Goal: Task Accomplishment & Management: Use online tool/utility

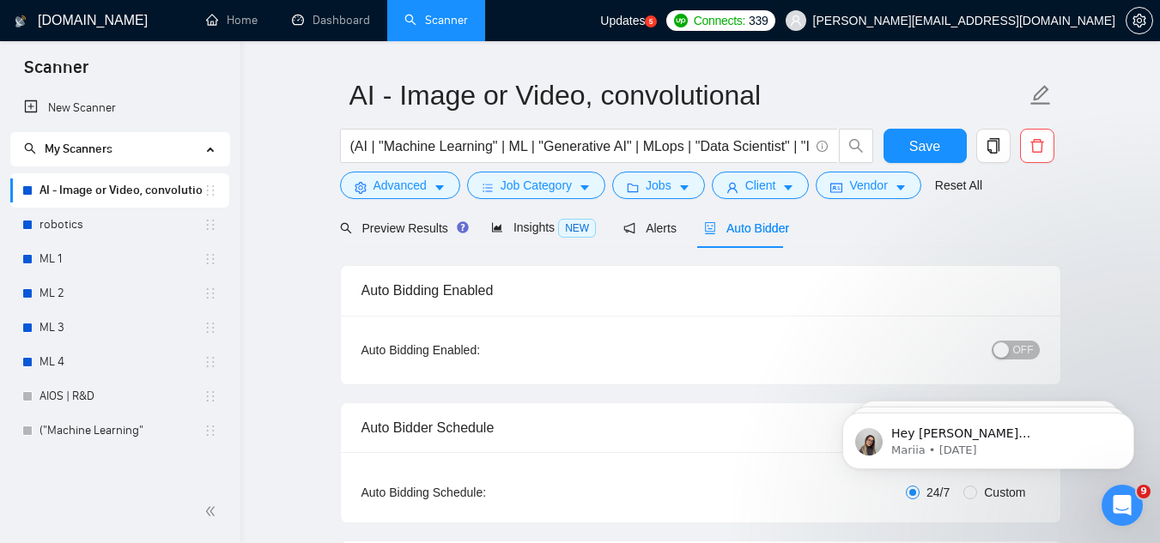
scroll to position [44, 0]
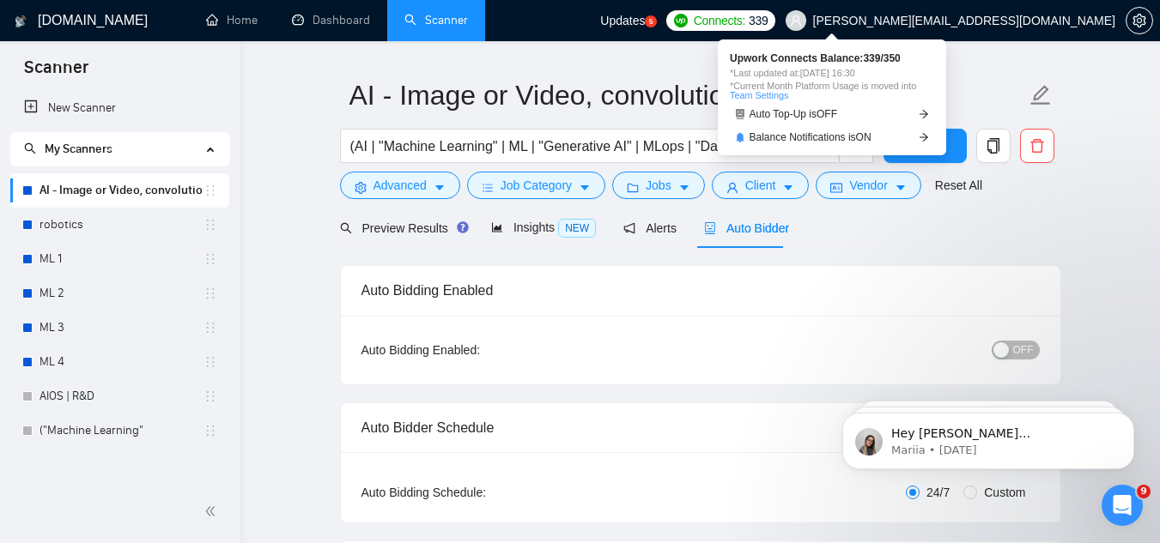
click at [767, 27] on span "339" at bounding box center [757, 20] width 19 height 19
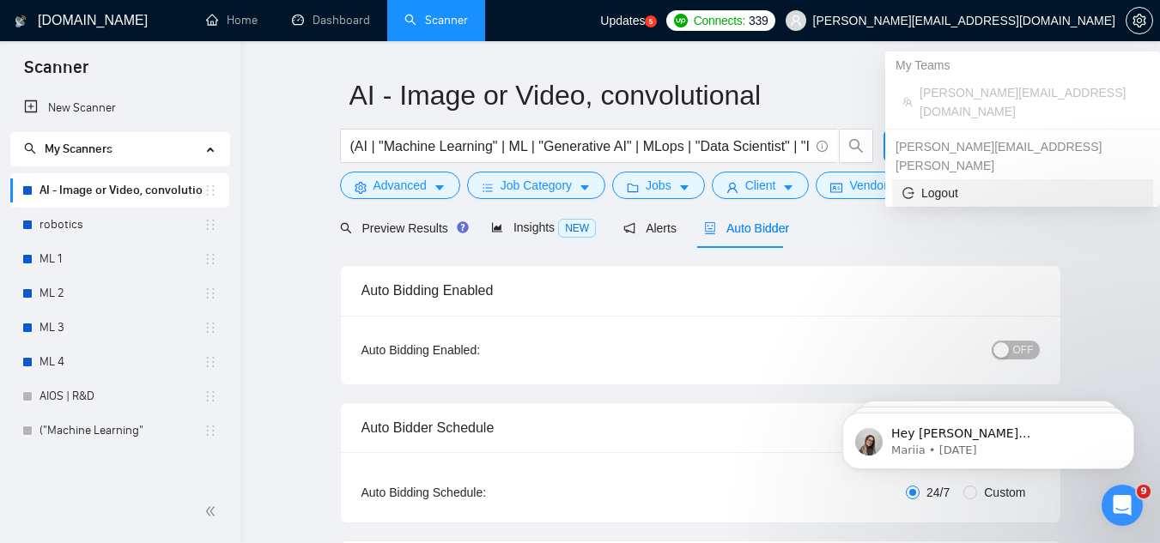
click at [910, 187] on icon "logout" at bounding box center [908, 193] width 12 height 12
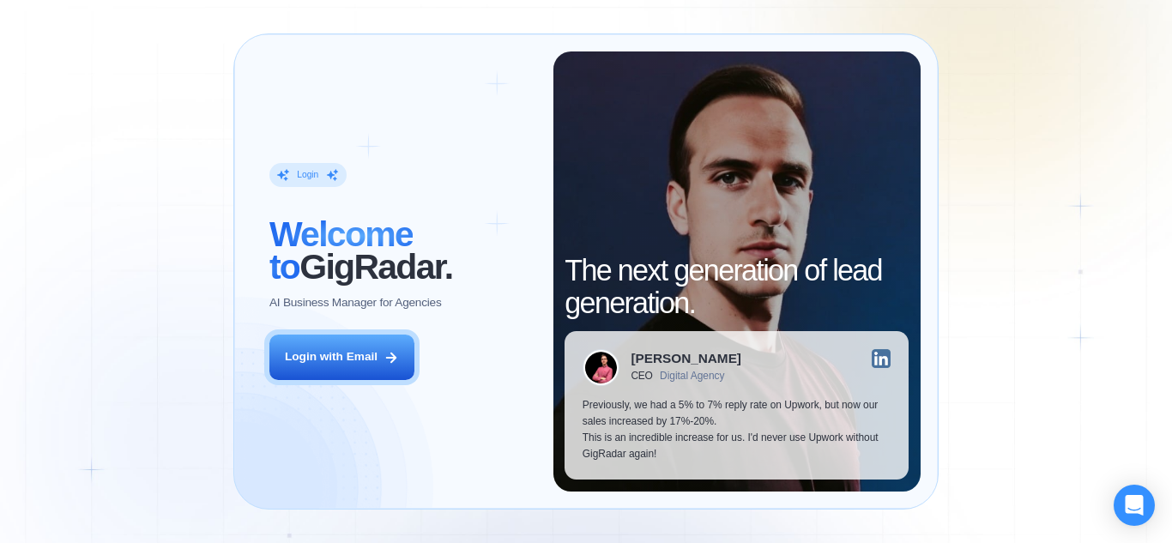
click at [368, 356] on div "Login with Email" at bounding box center [331, 357] width 93 height 16
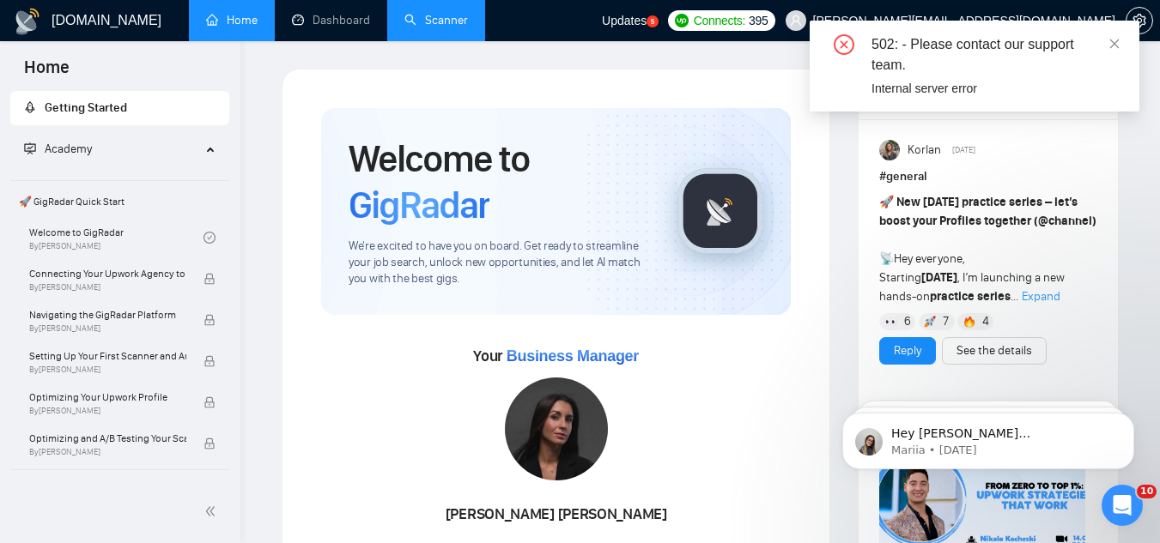
click at [438, 21] on link "Scanner" at bounding box center [436, 20] width 64 height 15
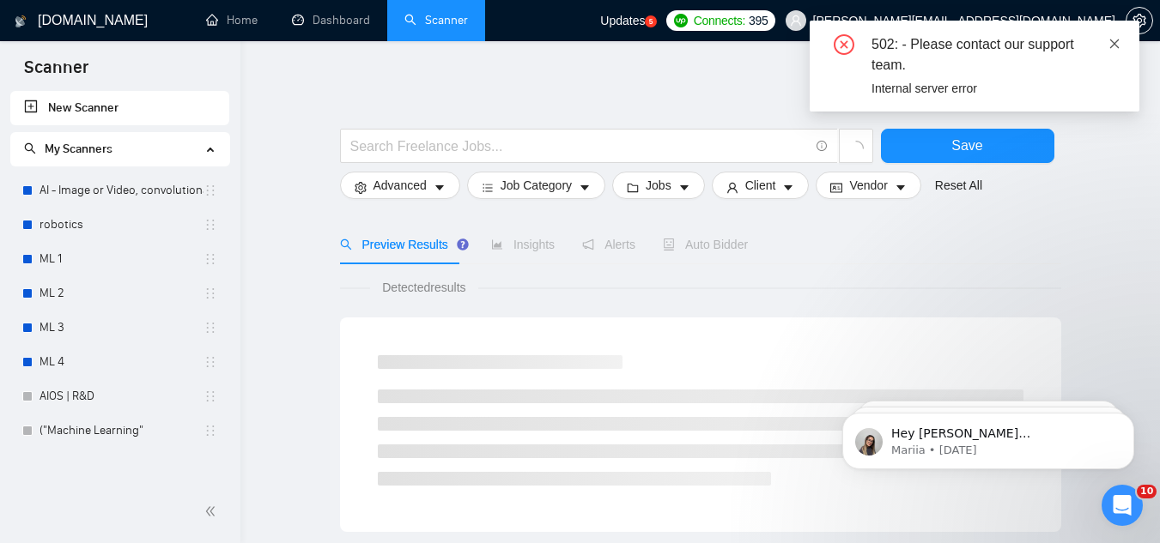
click at [1113, 45] on icon "close" at bounding box center [1114, 43] width 9 height 9
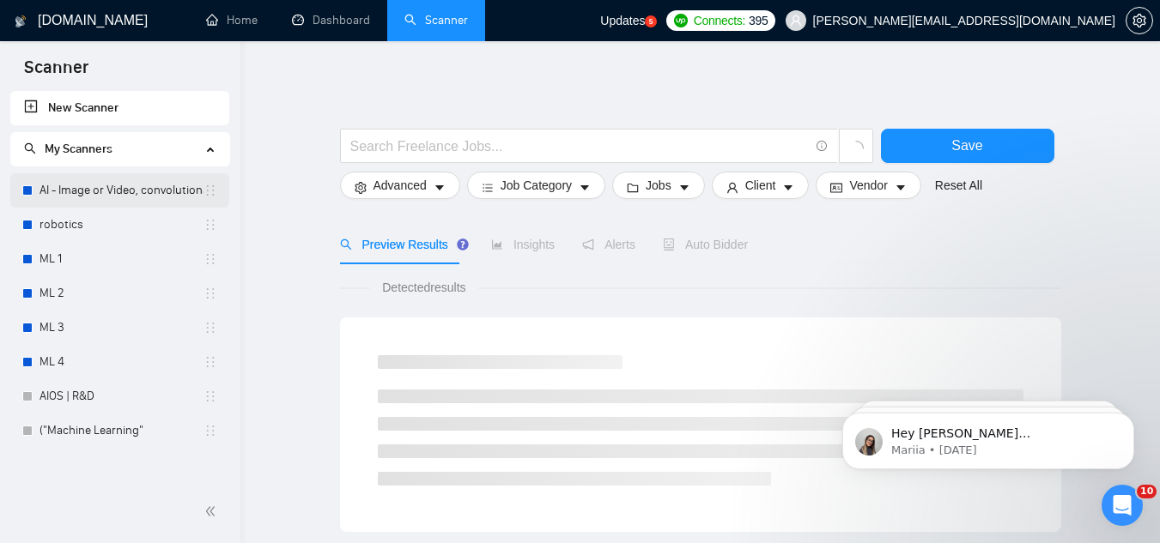
click at [153, 190] on link "AI - Image or Video, convolutional" at bounding box center [121, 190] width 164 height 34
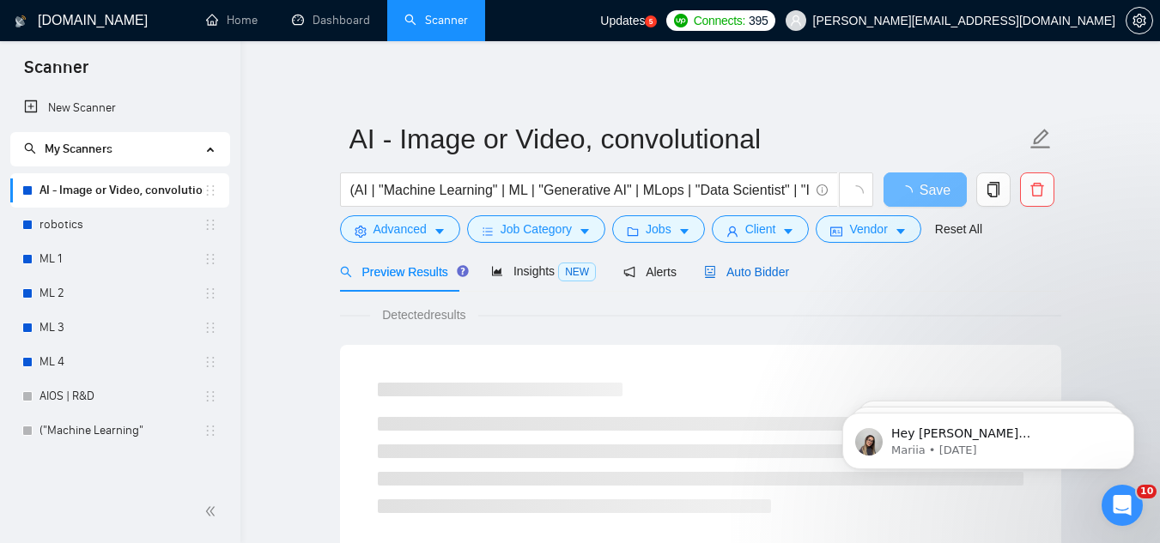
click at [750, 269] on span "Auto Bidder" at bounding box center [746, 272] width 85 height 14
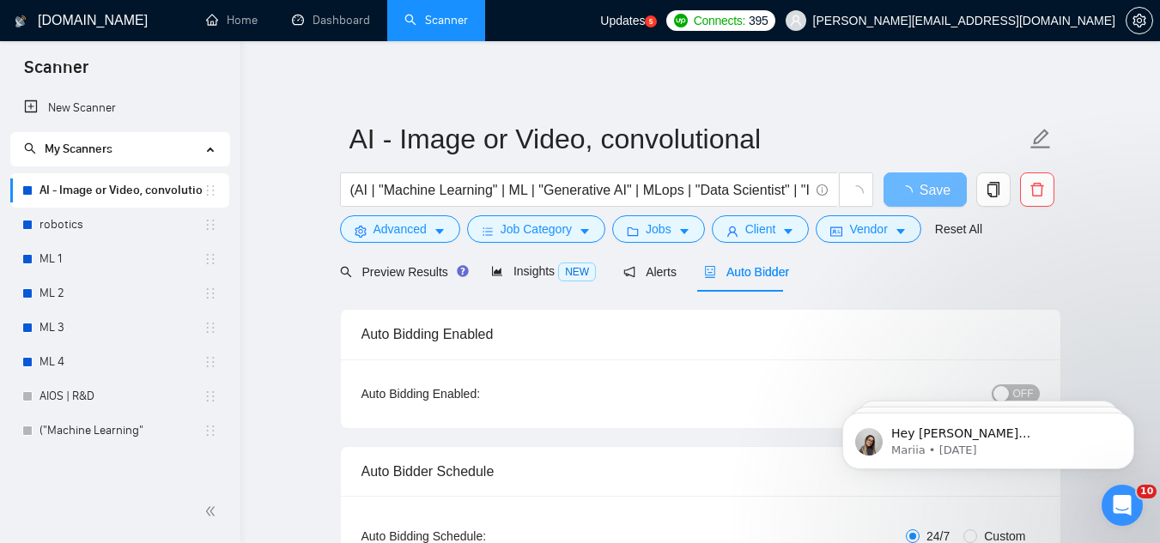
checkbox input "true"
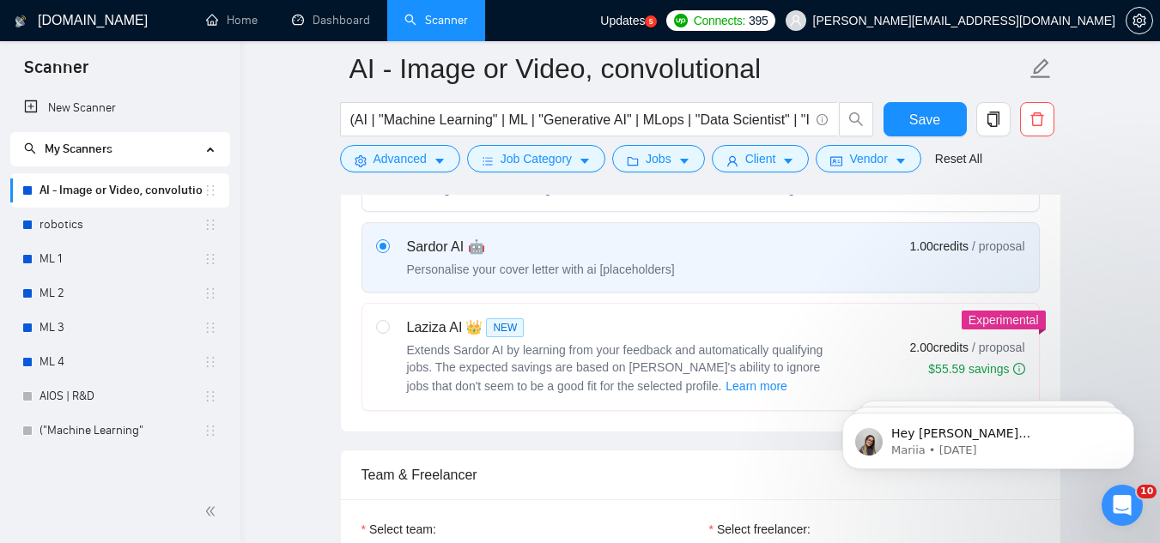
scroll to position [633, 0]
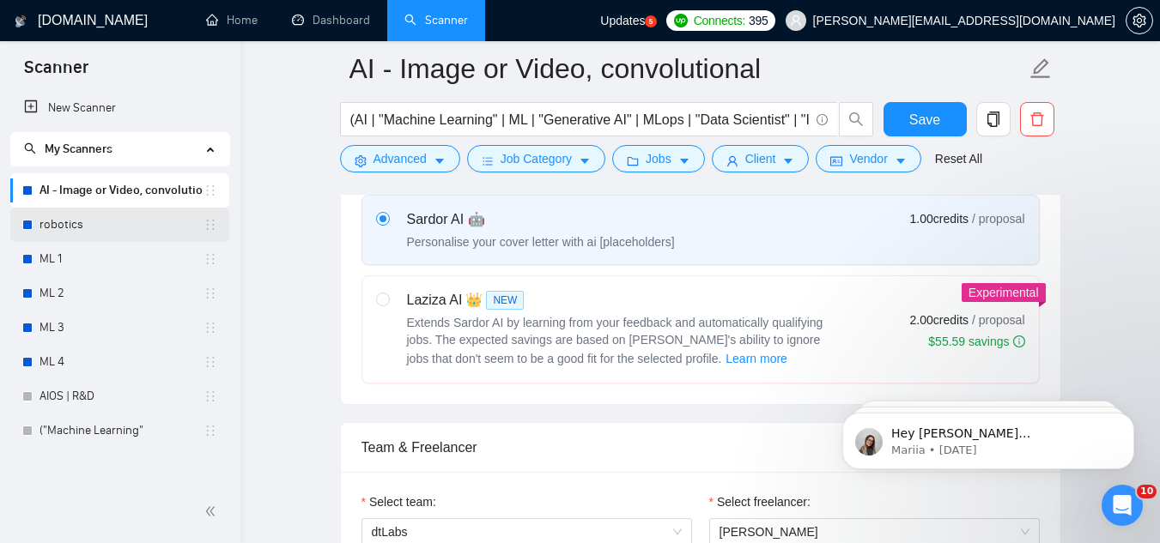
click at [91, 224] on link "robotics" at bounding box center [121, 225] width 164 height 34
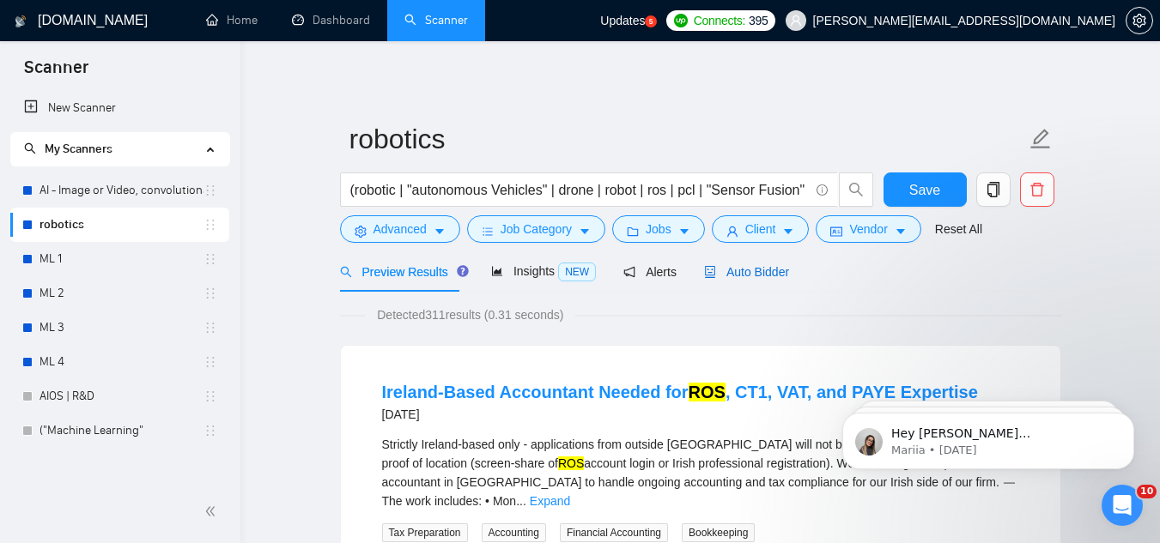
click at [742, 271] on span "Auto Bidder" at bounding box center [746, 272] width 85 height 14
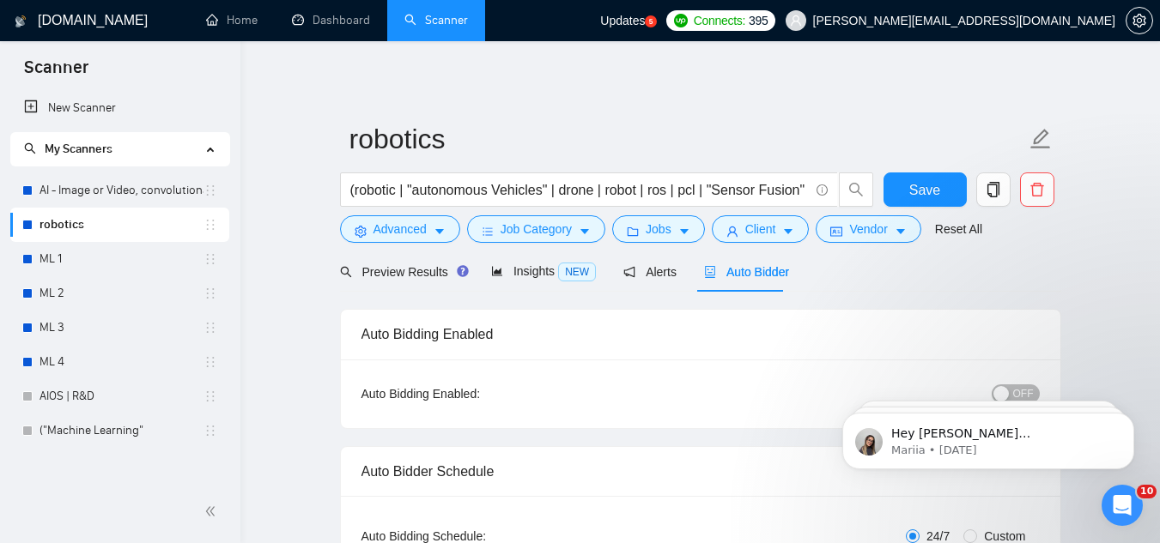
click at [134, 256] on link "ML 1" at bounding box center [121, 259] width 164 height 34
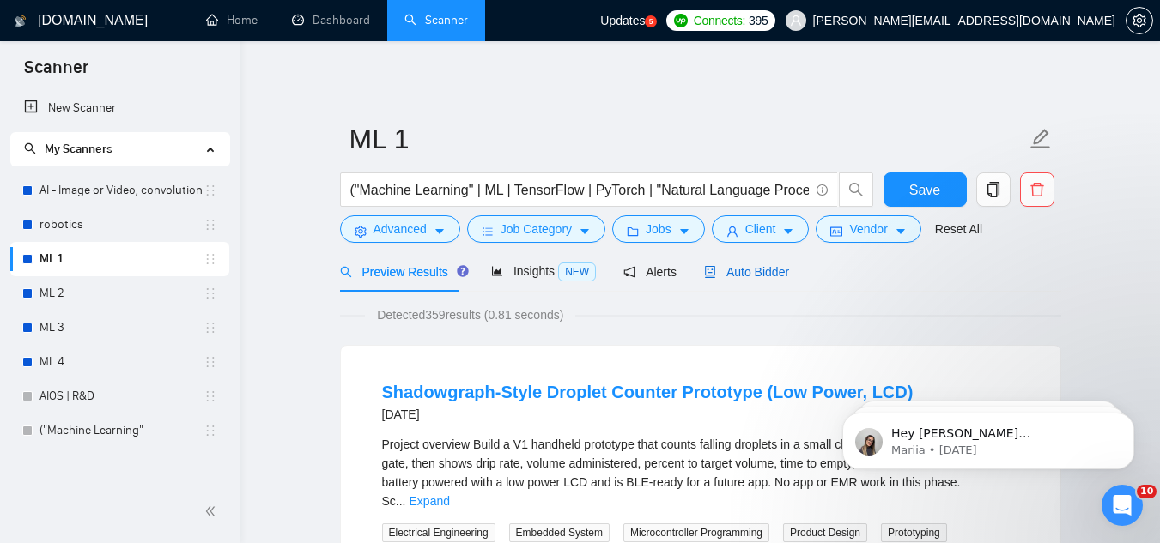
click at [750, 273] on span "Auto Bidder" at bounding box center [746, 272] width 85 height 14
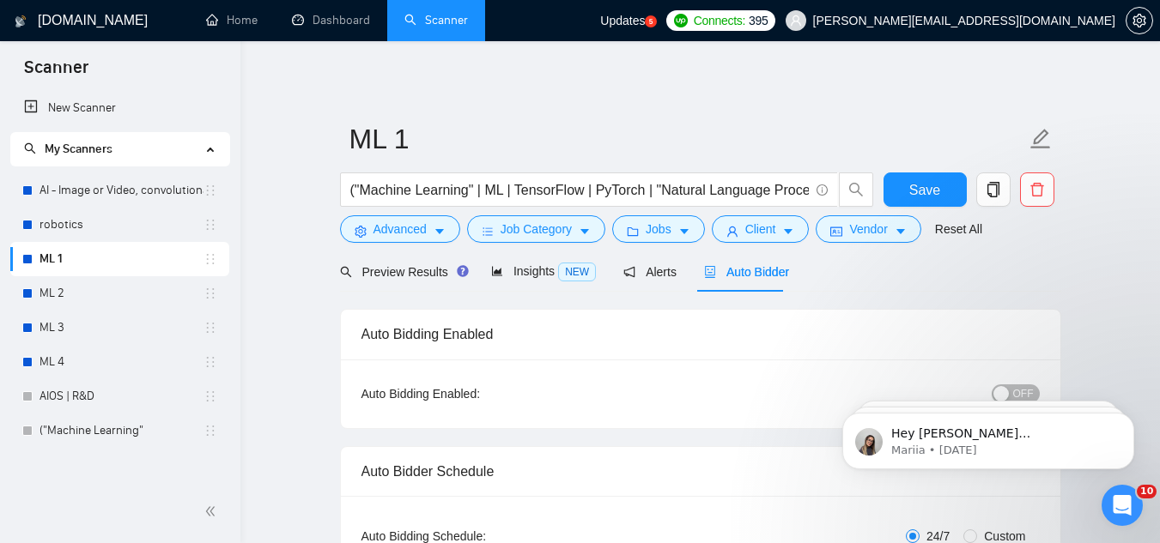
click at [95, 301] on link "ML 2" at bounding box center [121, 293] width 164 height 34
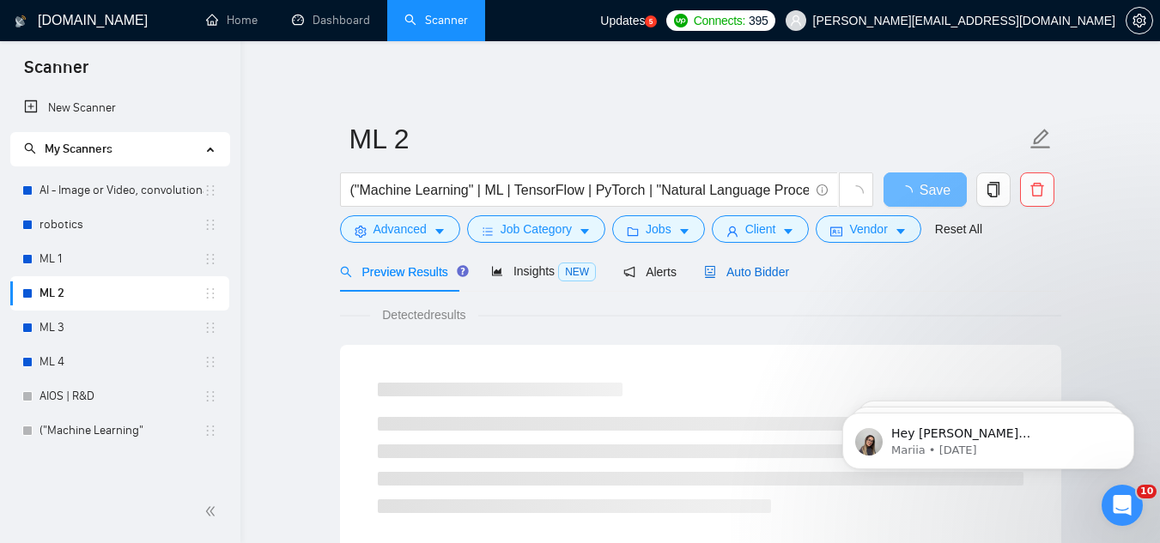
click at [724, 268] on span "Auto Bidder" at bounding box center [746, 272] width 85 height 14
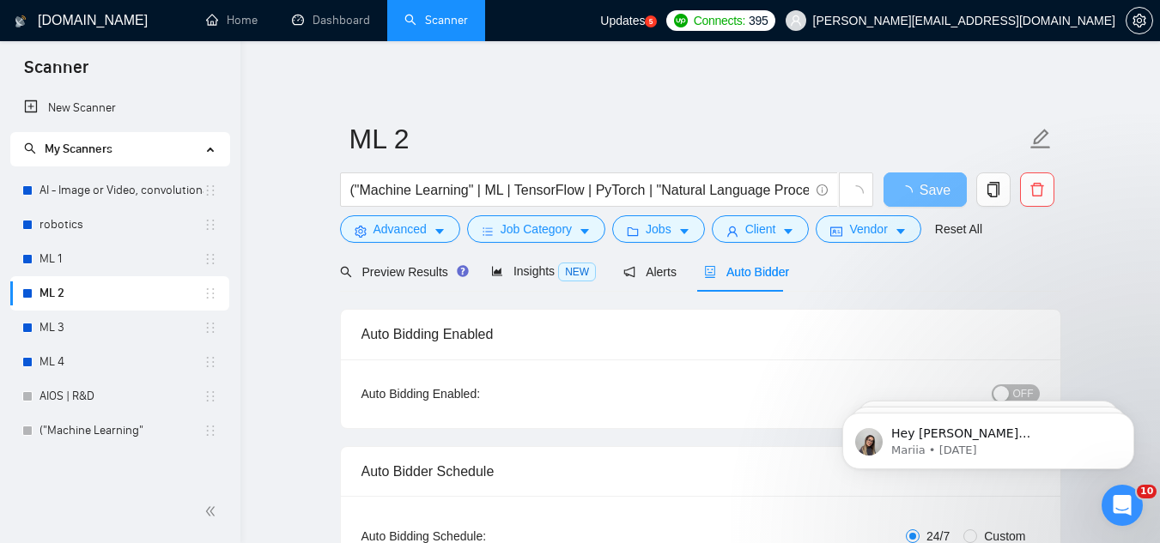
checkbox input "true"
click at [73, 330] on link "ML 3" at bounding box center [121, 328] width 164 height 34
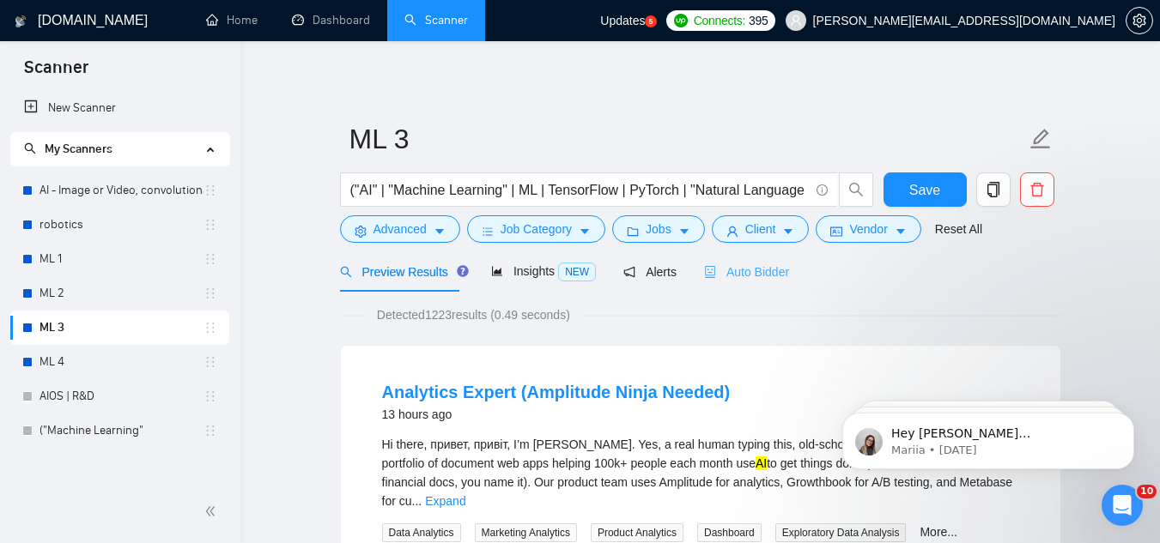
click at [736, 284] on div "Auto Bidder" at bounding box center [746, 271] width 85 height 40
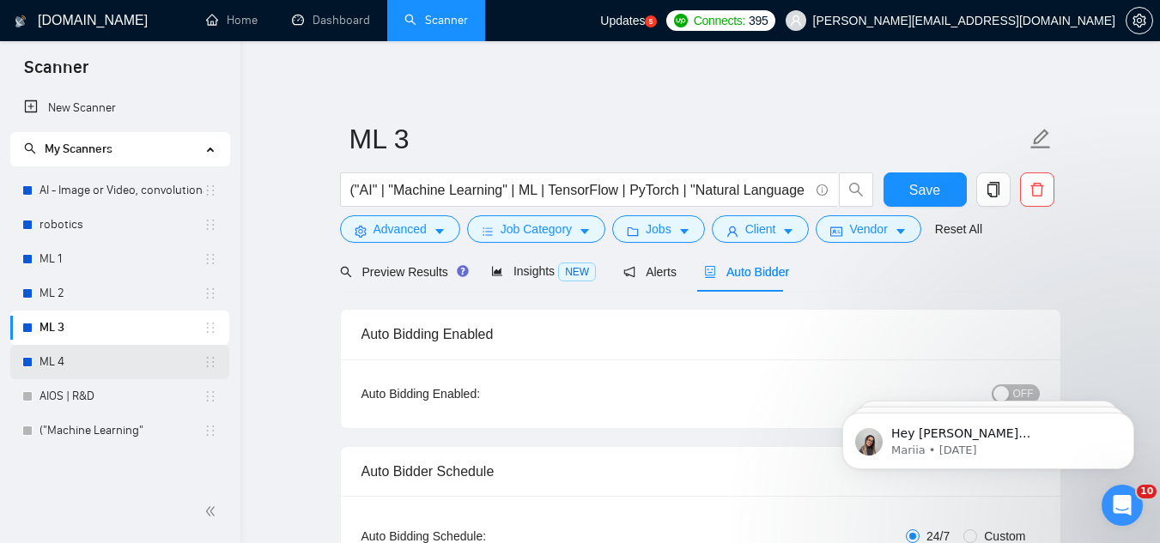
click at [136, 360] on link "ML 4" at bounding box center [121, 362] width 164 height 34
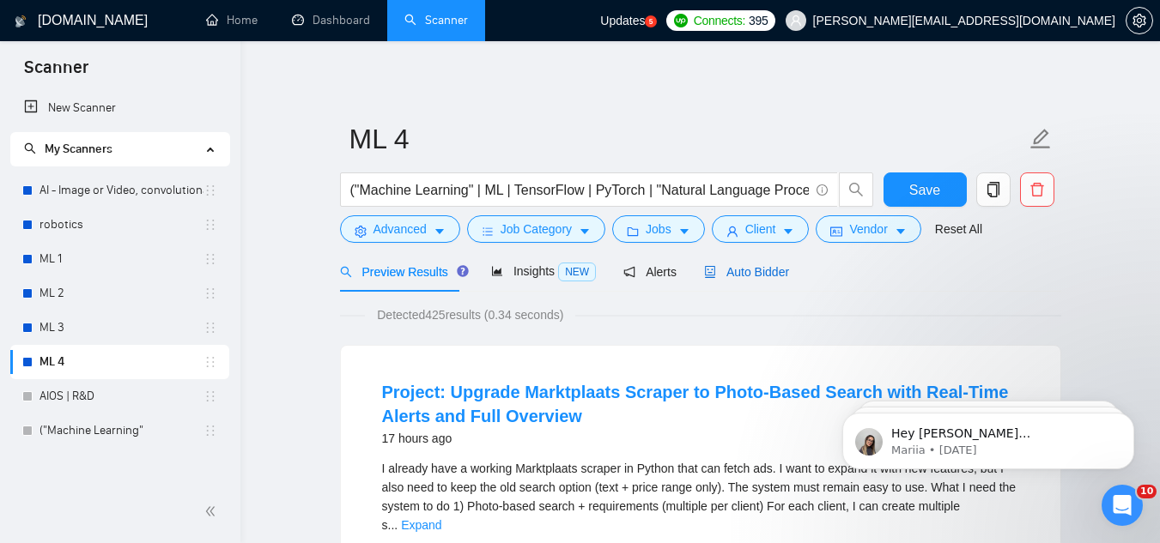
click at [718, 271] on span "Auto Bidder" at bounding box center [746, 272] width 85 height 14
